Goal: Task Accomplishment & Management: Use online tool/utility

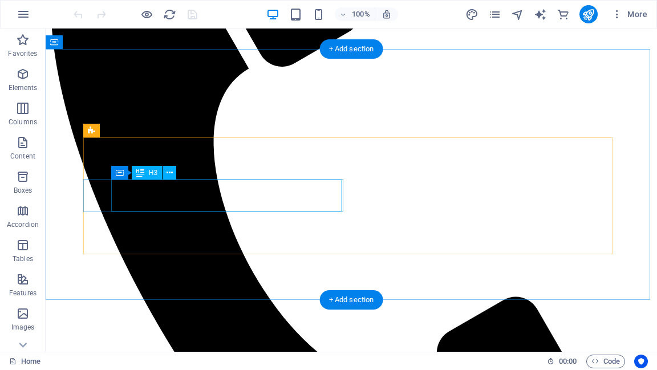
scroll to position [593, 0]
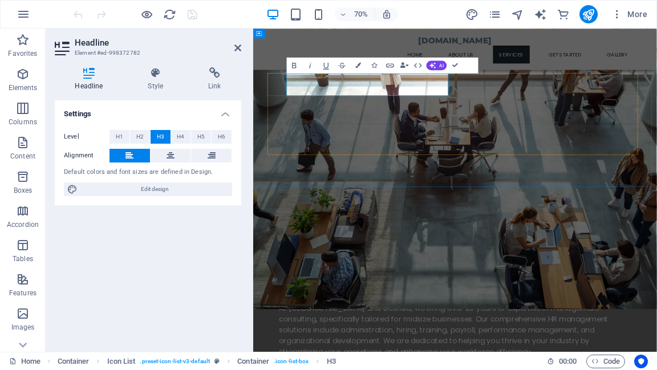
drag, startPoint x: 420, startPoint y: 107, endPoint x: 307, endPoint y: 107, distance: 113.5
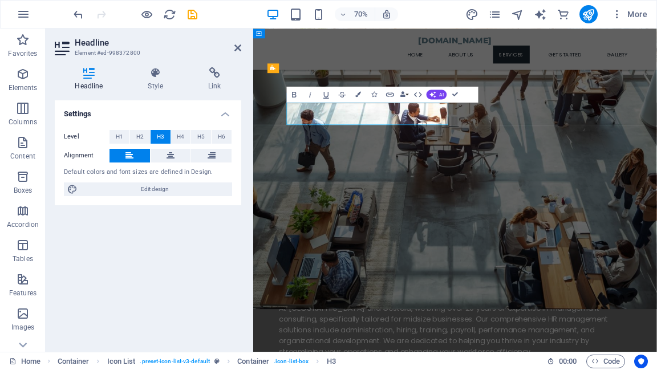
drag, startPoint x: 313, startPoint y: 151, endPoint x: 411, endPoint y: 151, distance: 98.1
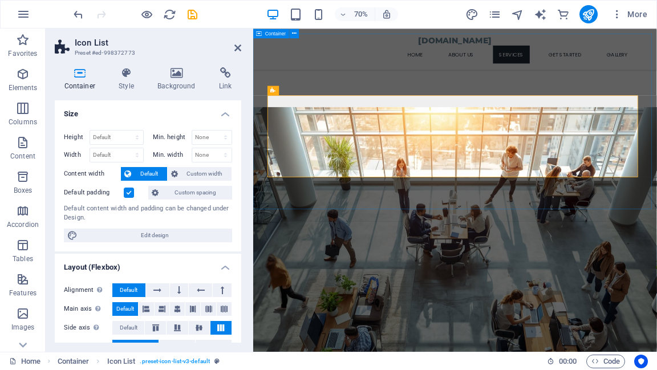
scroll to position [547, 0]
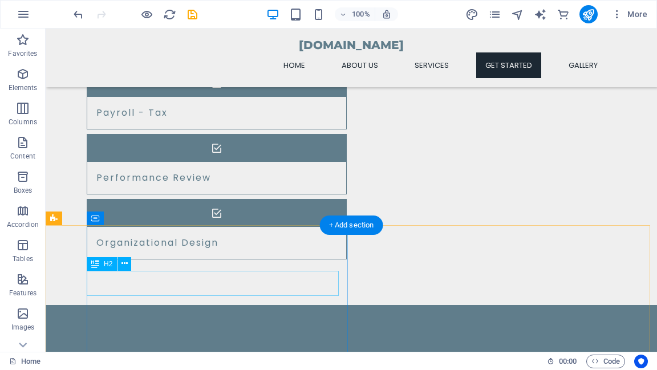
scroll to position [1370, 0]
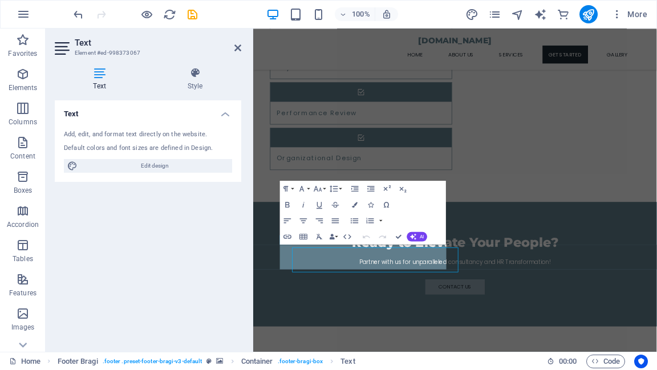
scroll to position [1228, 0]
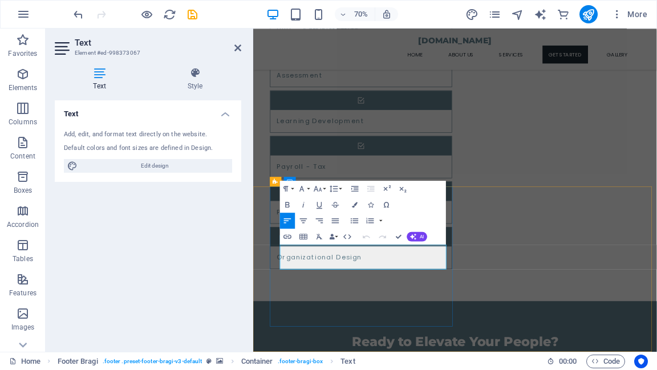
drag, startPoint x: 448, startPoint y: 352, endPoint x: 517, endPoint y: 356, distance: 68.6
select select "footer"
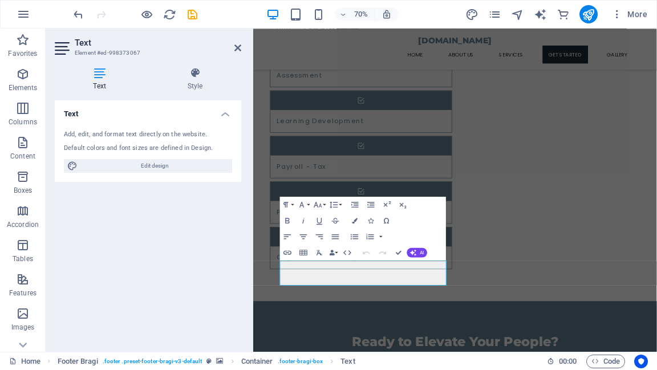
scroll to position [1205, 0]
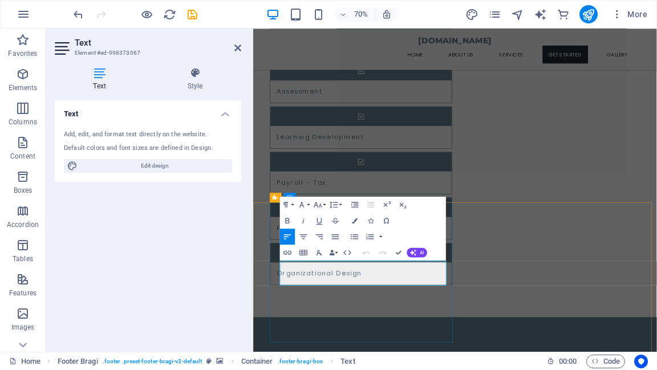
select select "footer"
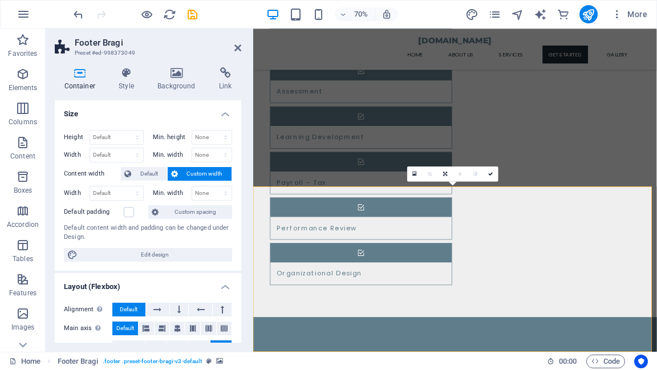
scroll to position [1228, 0]
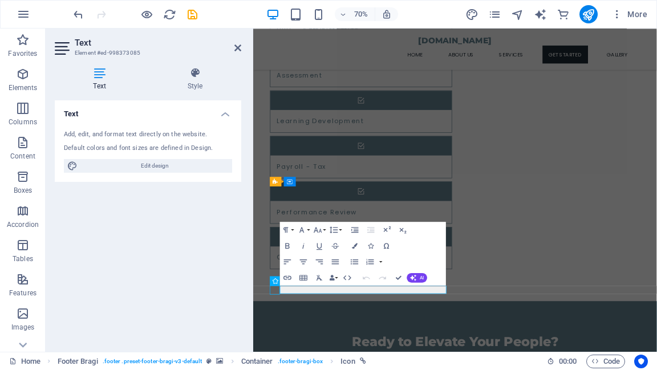
select select "xMidYMid"
select select "px"
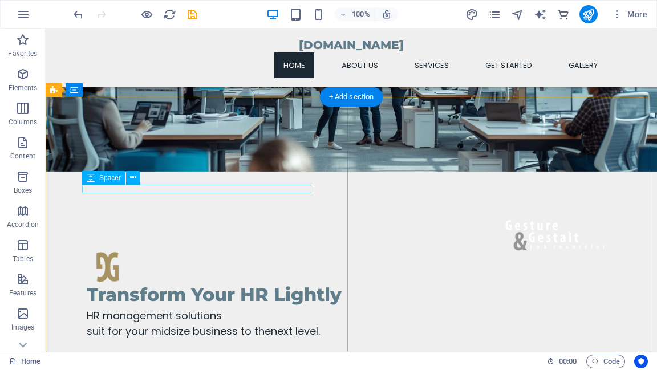
scroll to position [92, 0]
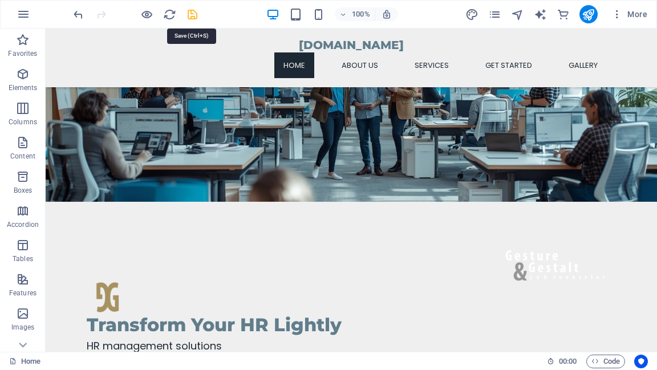
click at [191, 15] on icon "save" at bounding box center [192, 14] width 13 height 13
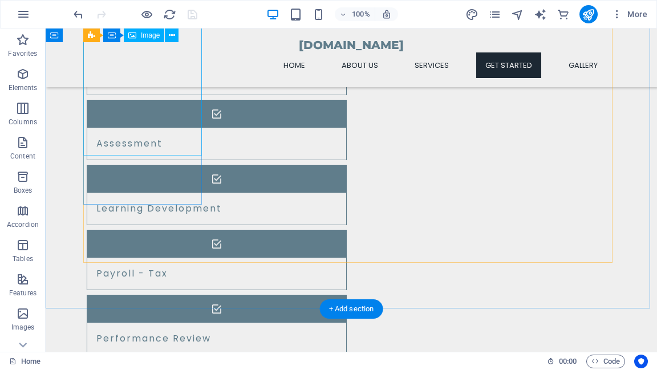
scroll to position [1049, 0]
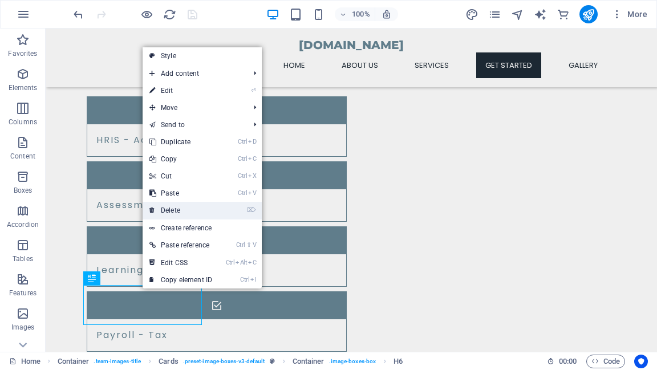
click at [176, 210] on link "⌦ Delete" at bounding box center [181, 210] width 76 height 17
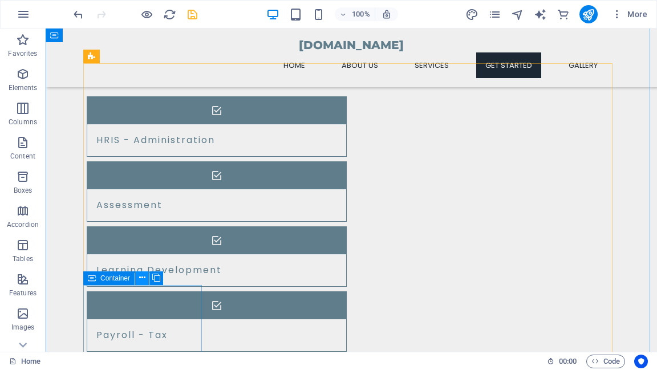
click at [141, 278] on icon at bounding box center [142, 278] width 6 height 12
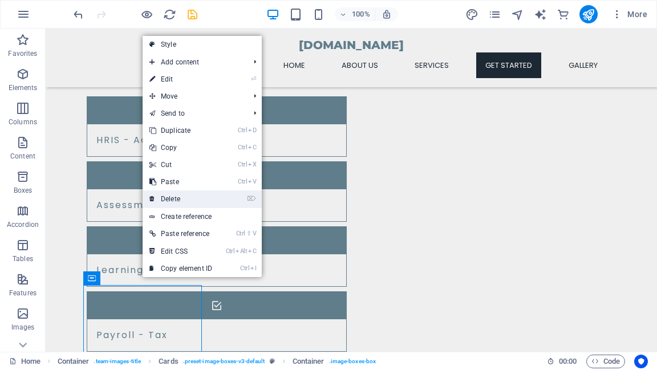
click at [164, 202] on link "⌦ Delete" at bounding box center [181, 198] width 76 height 17
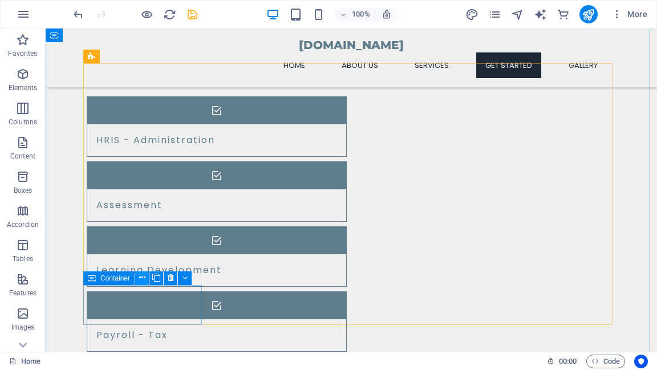
click at [140, 278] on icon at bounding box center [142, 278] width 6 height 12
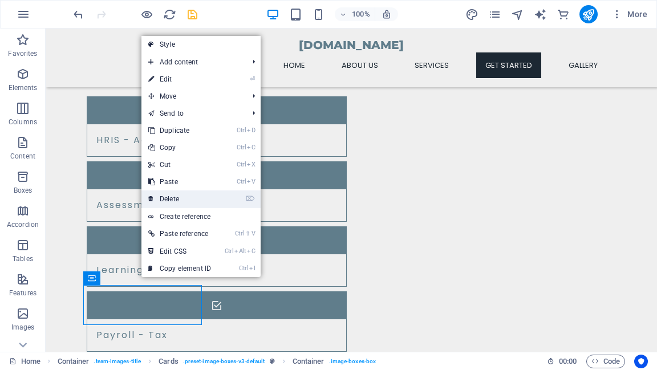
click at [169, 198] on link "⌦ Delete" at bounding box center [179, 198] width 76 height 17
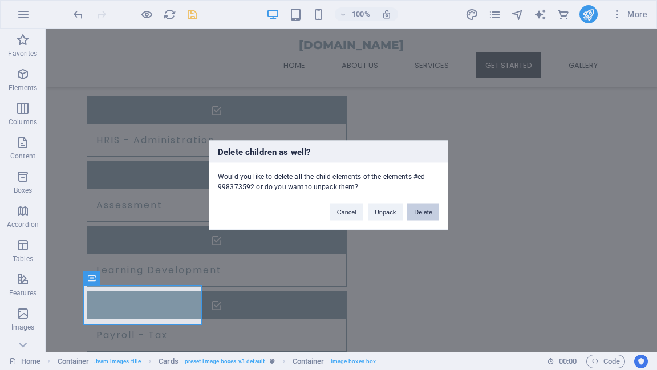
click at [421, 210] on button "Delete" at bounding box center [423, 211] width 32 height 17
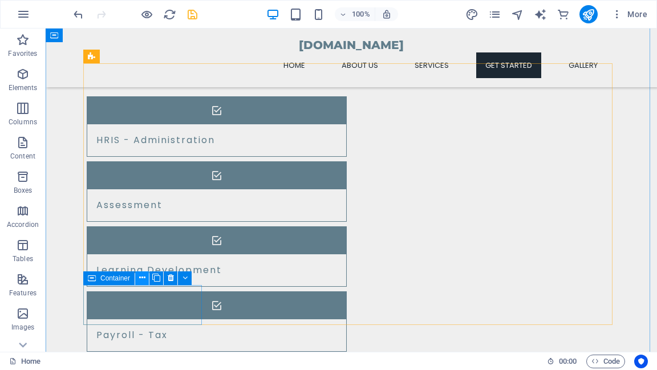
click at [141, 280] on icon at bounding box center [142, 278] width 6 height 12
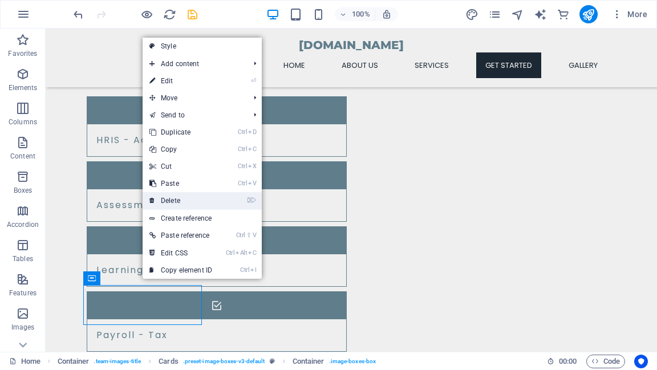
click at [165, 199] on link "⌦ Delete" at bounding box center [181, 200] width 76 height 17
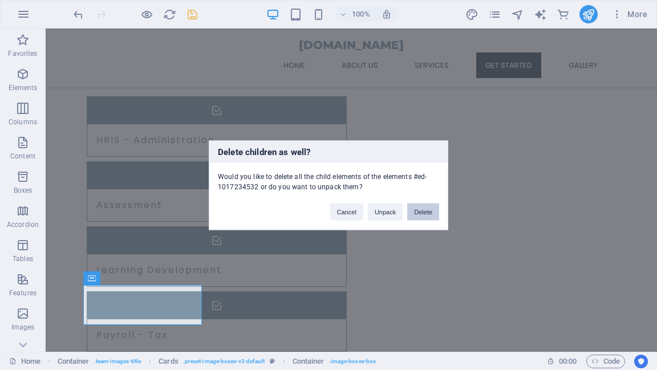
click at [427, 211] on button "Delete" at bounding box center [423, 211] width 32 height 17
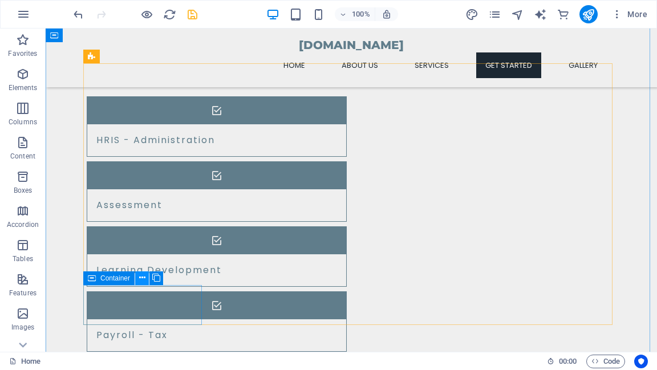
click at [139, 280] on icon at bounding box center [142, 278] width 6 height 12
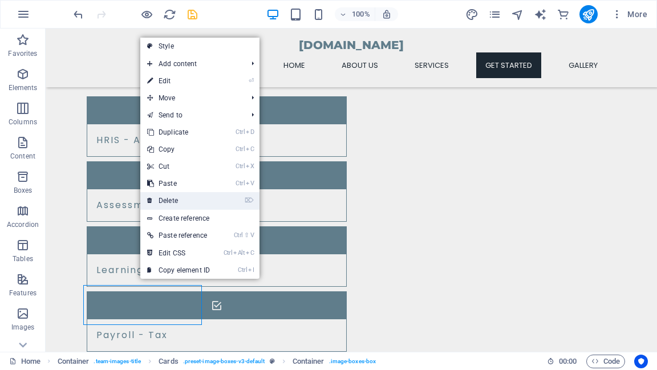
click at [172, 203] on link "⌦ Delete" at bounding box center [178, 200] width 76 height 17
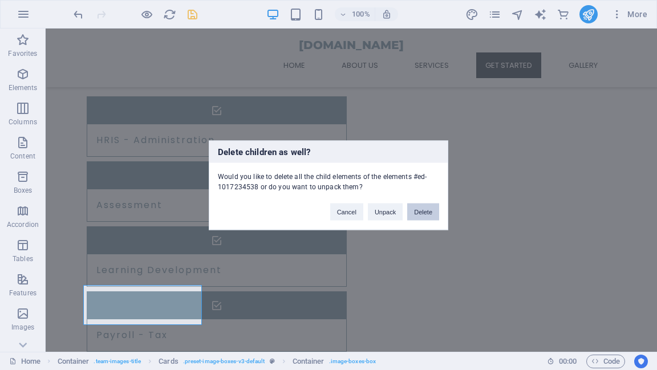
click at [422, 212] on button "Delete" at bounding box center [423, 211] width 32 height 17
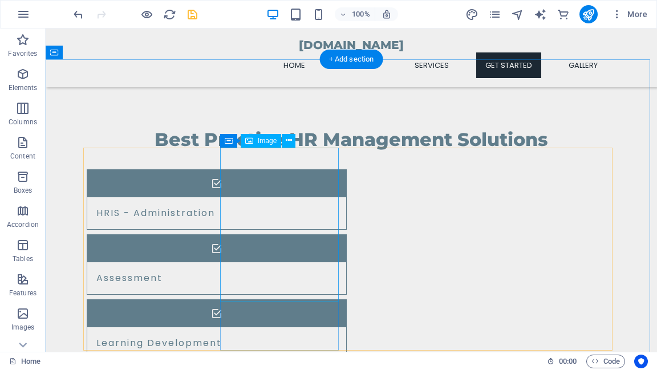
scroll to position [992, 0]
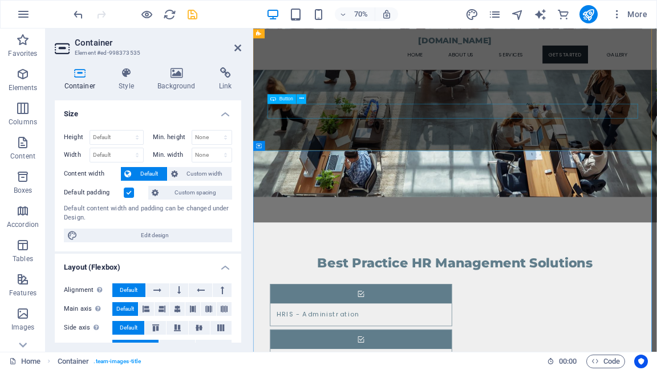
scroll to position [958, 0]
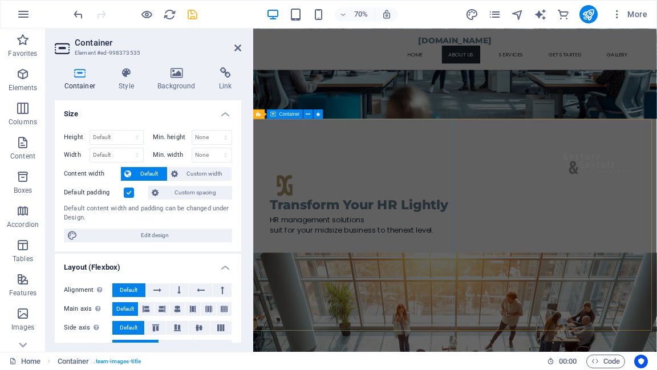
scroll to position [0, 0]
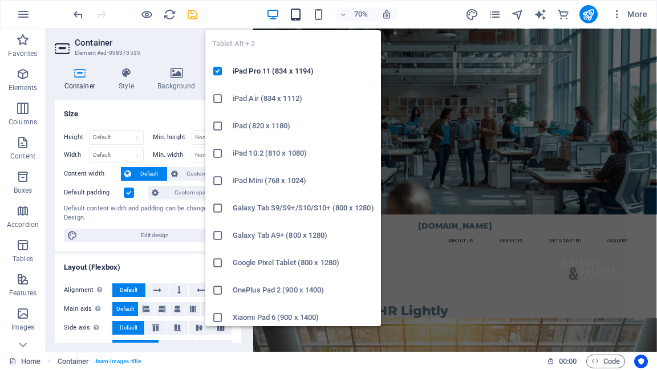
click at [297, 17] on icon "button" at bounding box center [295, 14] width 13 height 13
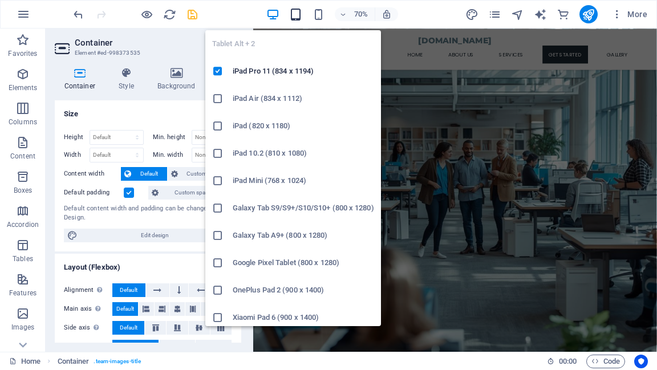
scroll to position [1043, 0]
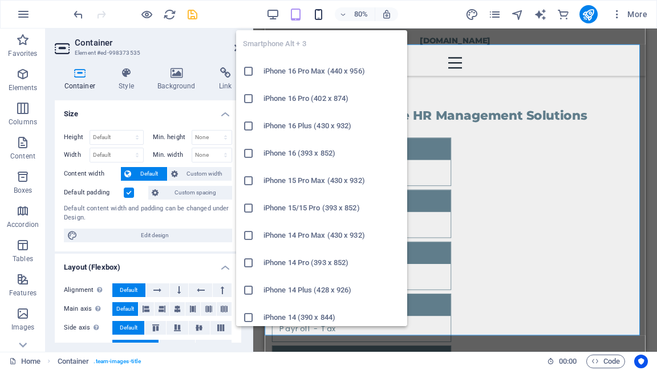
click at [315, 14] on icon "button" at bounding box center [318, 14] width 13 height 13
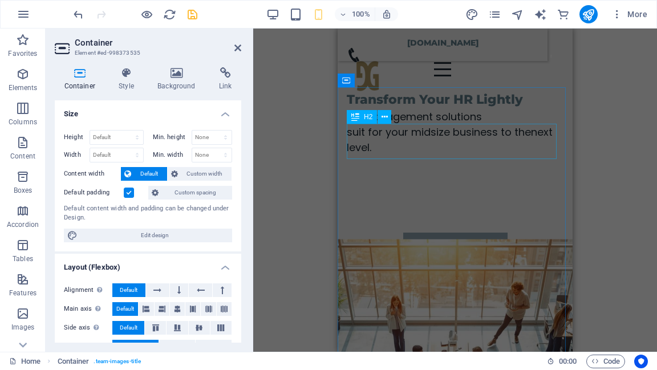
scroll to position [222, 0]
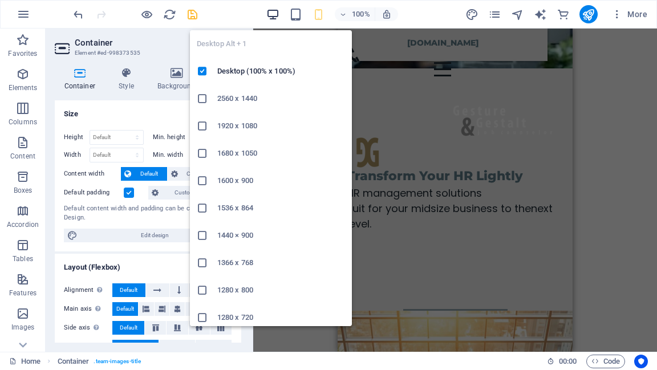
click at [275, 10] on icon "button" at bounding box center [272, 14] width 13 height 13
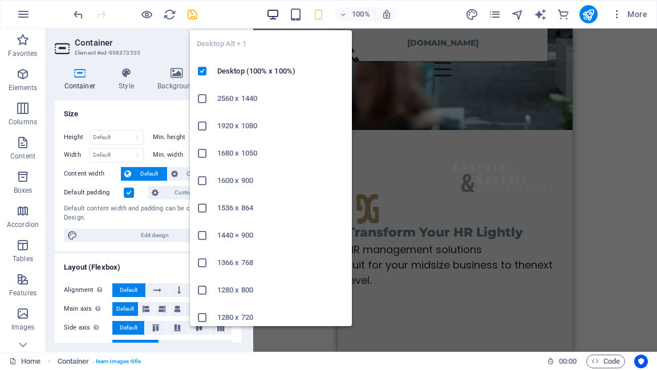
scroll to position [933, 0]
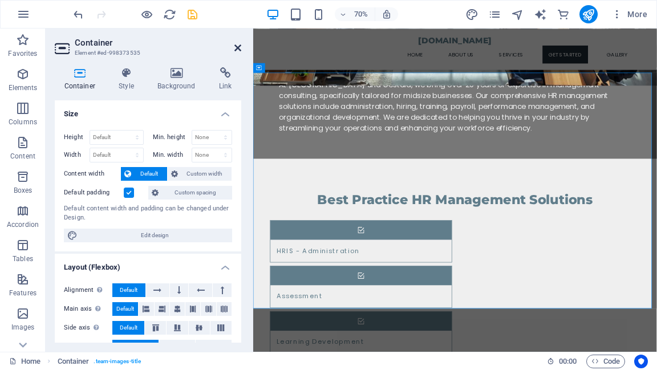
click at [235, 47] on icon at bounding box center [237, 47] width 7 height 9
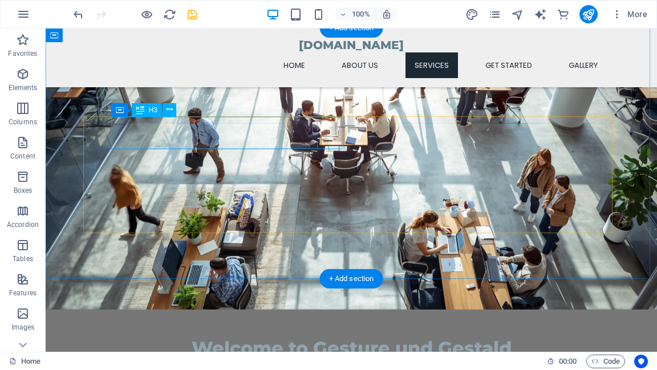
scroll to position [568, 0]
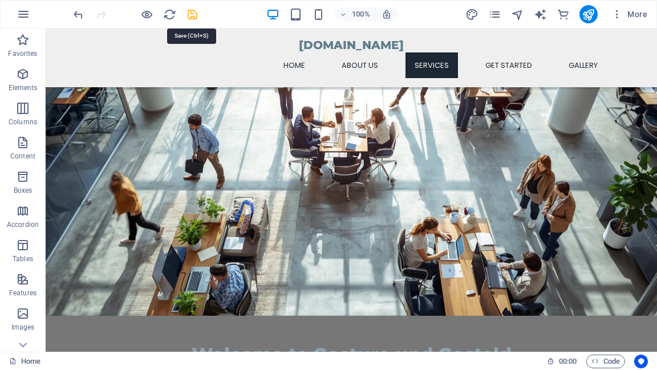
click at [194, 13] on icon "save" at bounding box center [192, 14] width 13 height 13
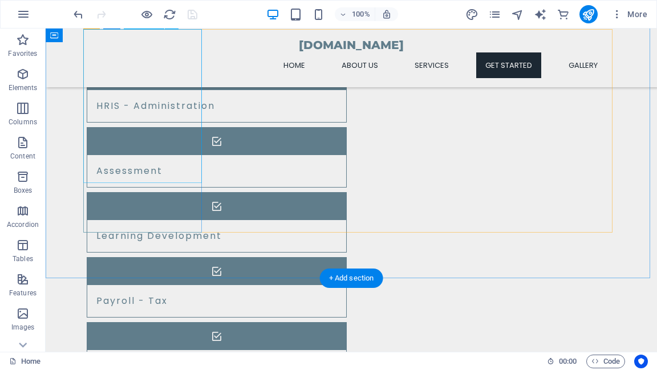
scroll to position [1038, 0]
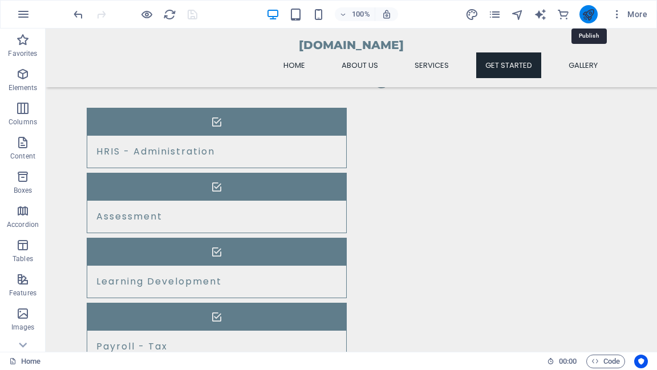
click at [591, 14] on icon "publish" at bounding box center [588, 14] width 13 height 13
